Goal: Book appointment/travel/reservation

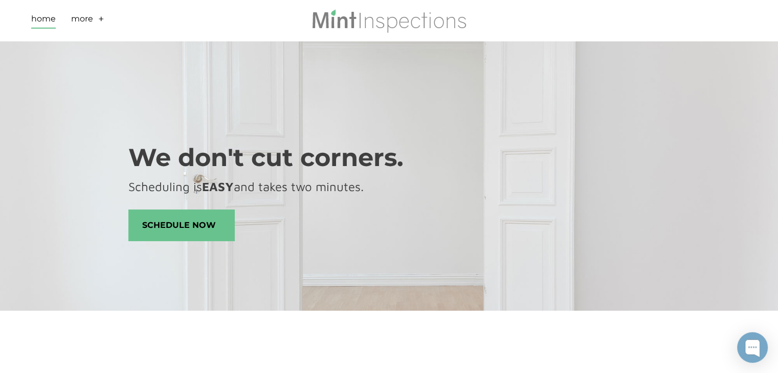
click at [43, 15] on link "Home" at bounding box center [43, 21] width 25 height 16
click at [82, 22] on link "More" at bounding box center [82, 21] width 22 height 16
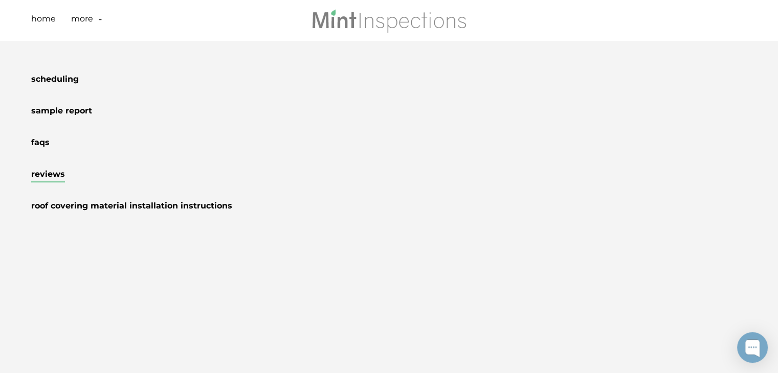
click at [55, 172] on link "Reviews" at bounding box center [48, 175] width 34 height 13
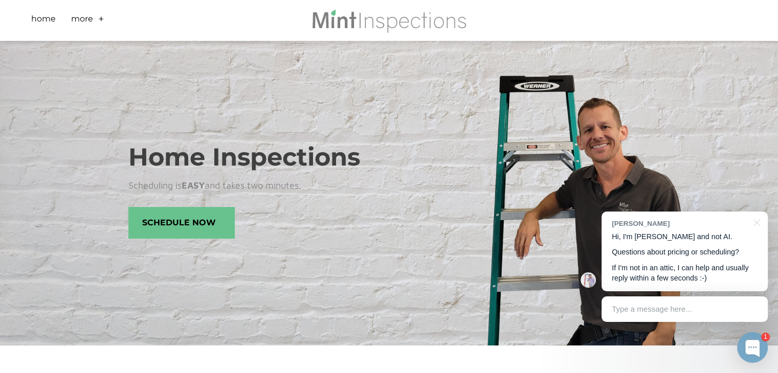
scroll to position [20, 0]
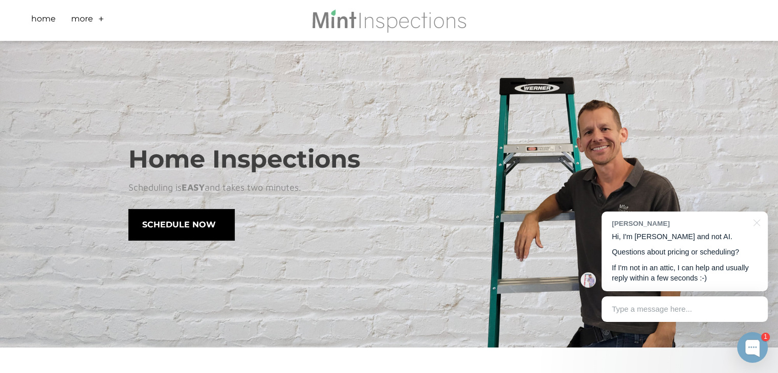
click at [147, 233] on span "Schedule Now" at bounding box center [181, 225] width 105 height 31
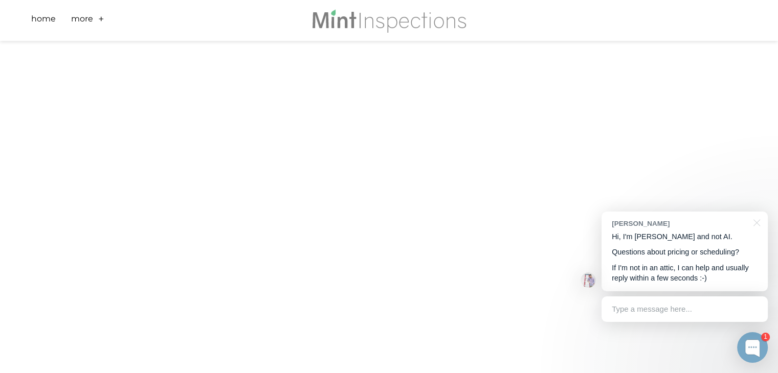
scroll to position [460, 0]
click at [755, 221] on div at bounding box center [755, 222] width 26 height 21
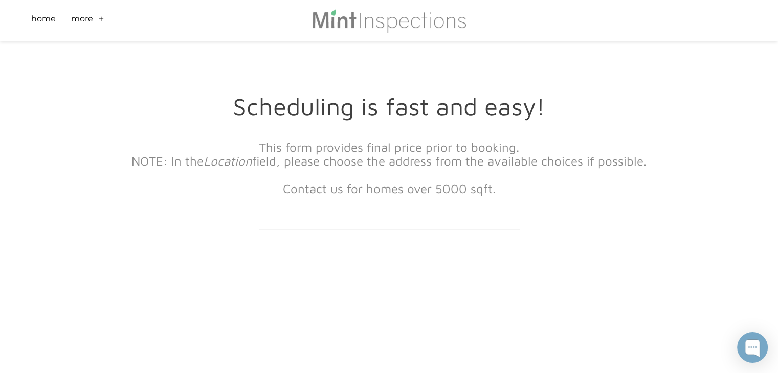
scroll to position [0, 0]
